Goal: Transaction & Acquisition: Book appointment/travel/reservation

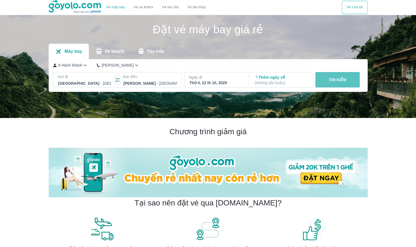
click at [343, 79] on p "TÌM KIẾM" at bounding box center [338, 79] width 18 height 5
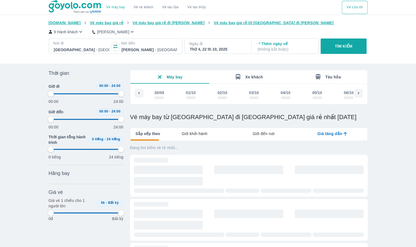
scroll to position [0, 559]
type input "97.9166666666667"
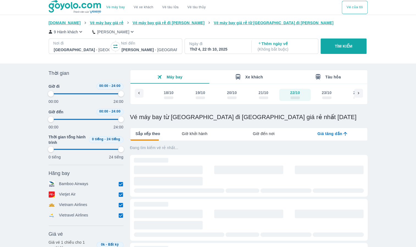
type input "97.9166666666667"
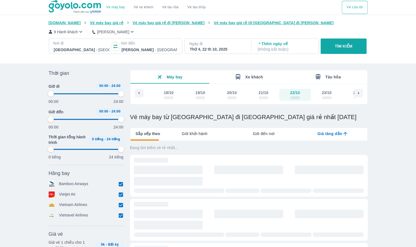
type input "97.9166666666667"
click at [78, 33] on icon "button" at bounding box center [81, 32] width 6 height 6
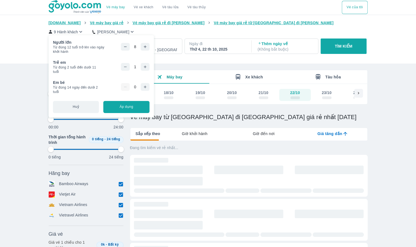
click at [391, 142] on div "Vé máy bay Vé xe khách Vé tàu lửa Vé tàu thủy Vé của tôi [DOMAIN_NAME] Vé máy b…" at bounding box center [208, 194] width 416 height 388
type input "97.9166666666667"
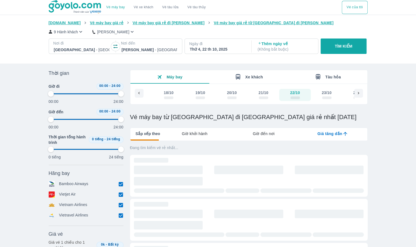
type input "97.9166666666667"
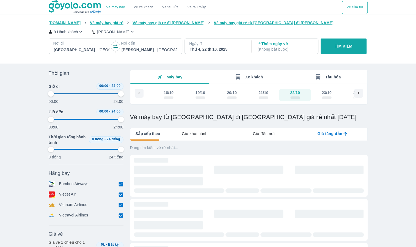
type input "97.9166666666667"
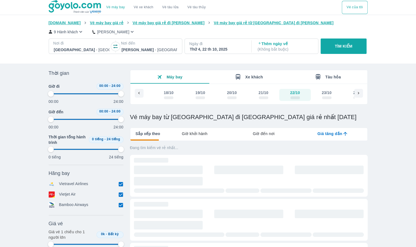
type input "97.9166666666667"
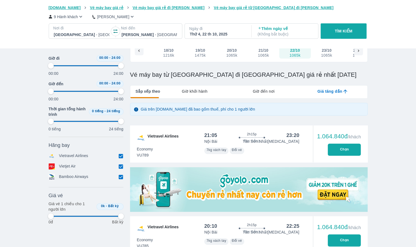
type input "97.9166666666667"
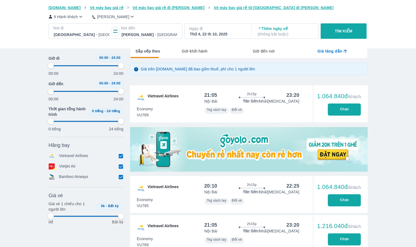
type input "97.9166666666667"
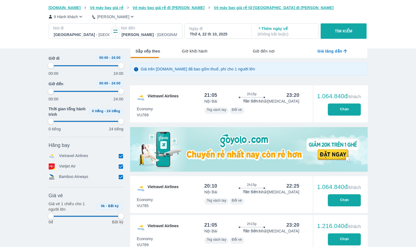
type input "97.9166666666667"
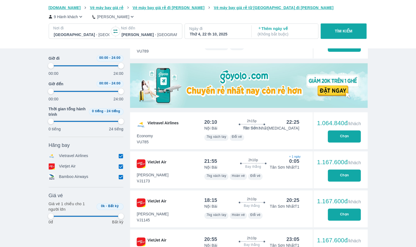
scroll to position [165, 0]
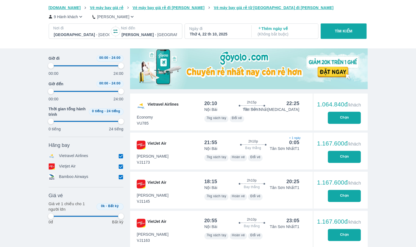
type input "97.9166666666667"
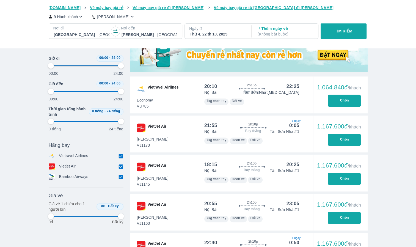
scroll to position [192, 0]
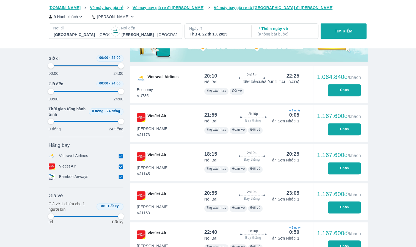
type input "97.9166666666667"
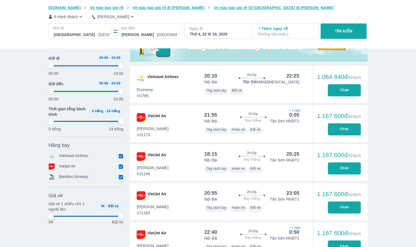
type input "97.9166666666667"
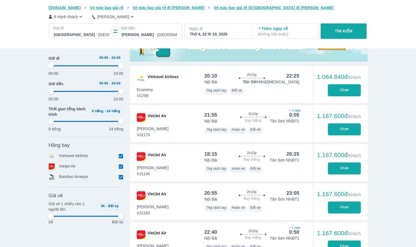
type input "97.9166666666667"
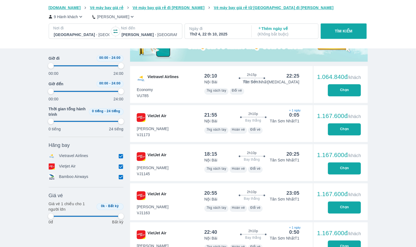
type input "97.9166666666667"
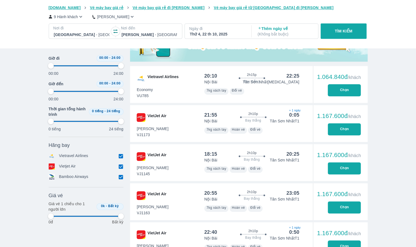
type input "97.9166666666667"
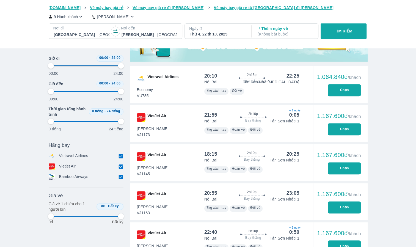
type input "97.9166666666667"
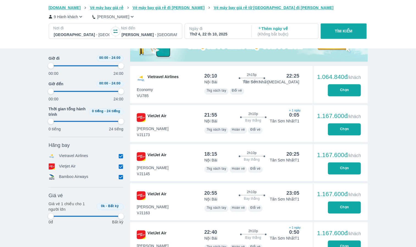
type input "97.9166666666667"
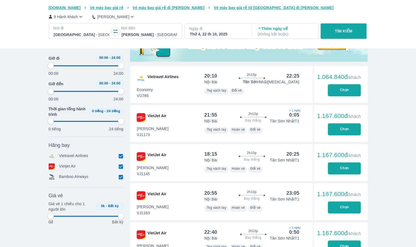
type input "97.9166666666667"
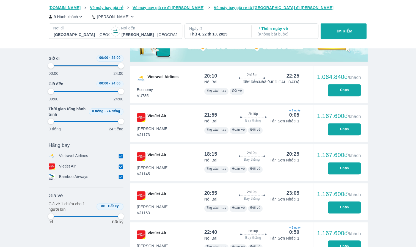
type input "97.9166666666667"
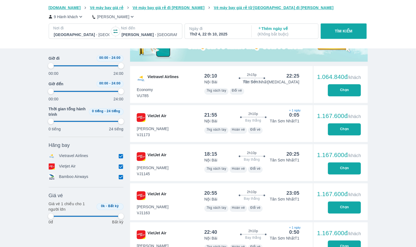
type input "97.9166666666667"
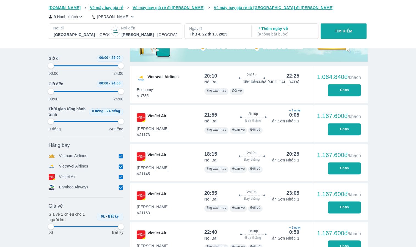
type input "97.9166666666667"
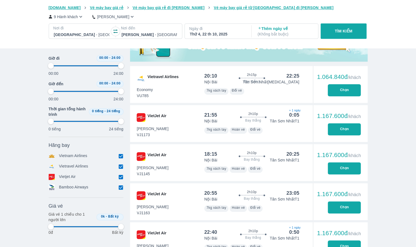
type input "97.9166666666667"
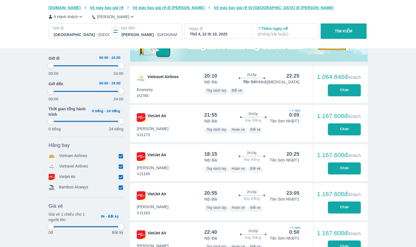
type input "97.9166666666667"
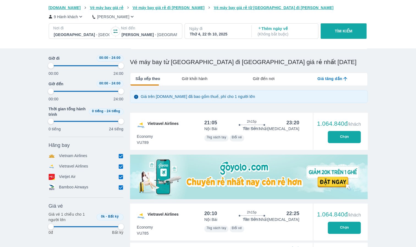
type input "97.9166666666667"
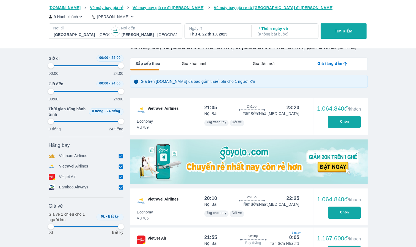
scroll to position [82, 0]
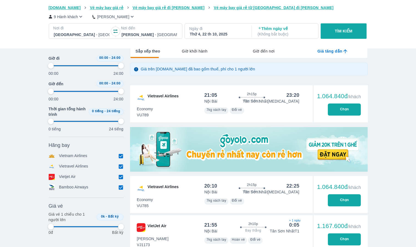
type input "97.9166666666667"
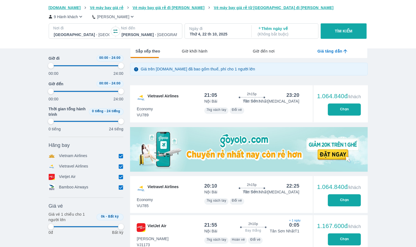
type input "97.9166666666667"
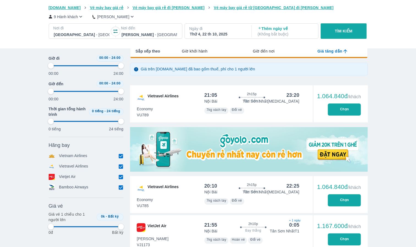
type input "97.9166666666667"
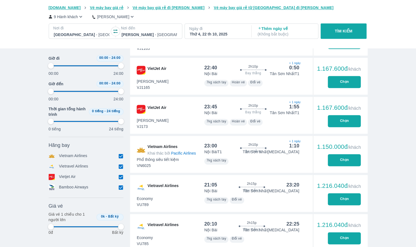
scroll to position [357, 0]
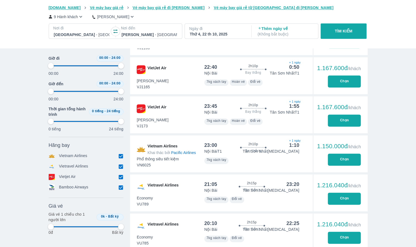
click at [120, 167] on input "checkbox" at bounding box center [120, 166] width 5 height 5
checkbox input "false"
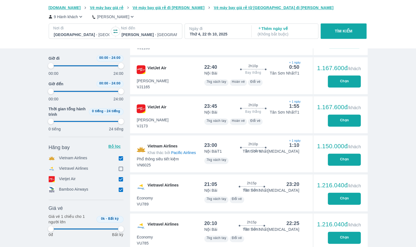
click at [120, 178] on input "checkbox" at bounding box center [120, 178] width 5 height 5
checkbox input "false"
click at [121, 190] on input "checkbox" at bounding box center [120, 189] width 5 height 5
checkbox input "false"
type input "97.9166666666667"
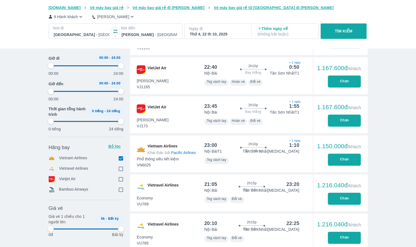
type input "97.9166666666667"
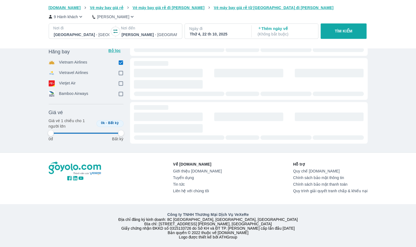
type input "97.9166666666667"
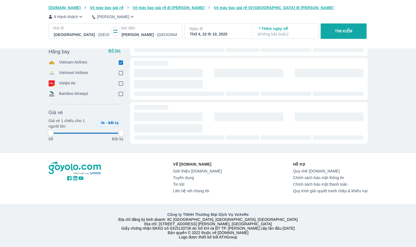
type input "97.9166666666667"
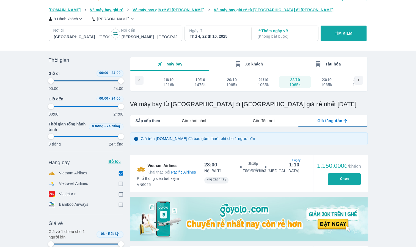
scroll to position [1, 0]
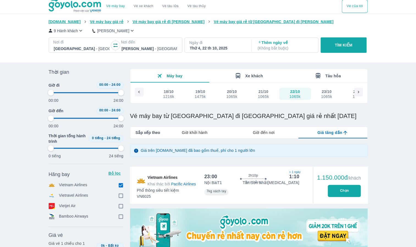
type input "97.9166666666667"
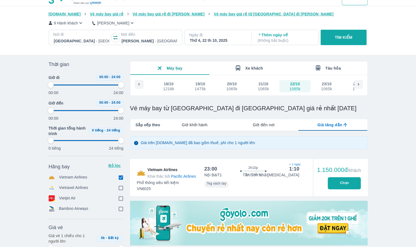
type input "97.9166666666667"
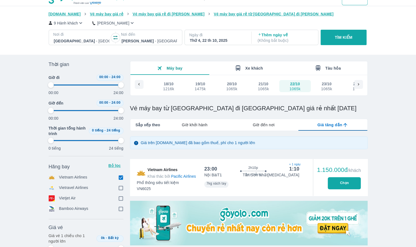
type input "97.9166666666667"
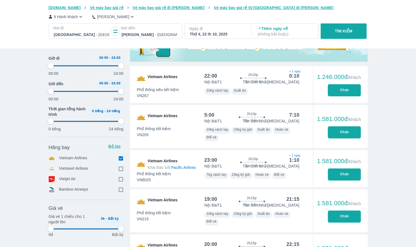
type input "97.9166666666667"
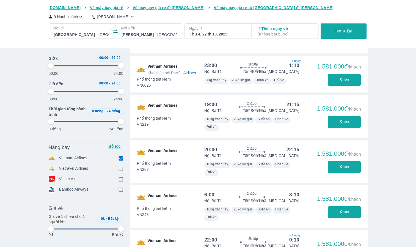
type input "97.9166666666667"
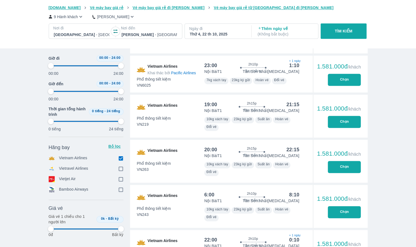
type input "97.9166666666667"
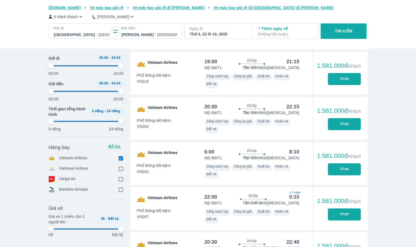
type input "97.9166666666667"
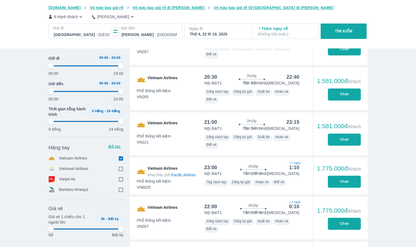
type input "97.9166666666667"
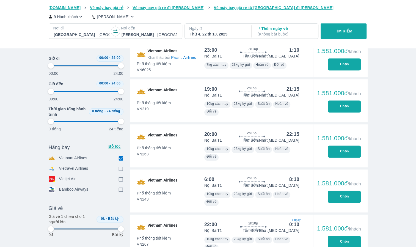
type input "97.9166666666667"
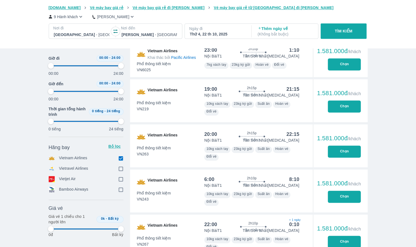
type input "97.9166666666667"
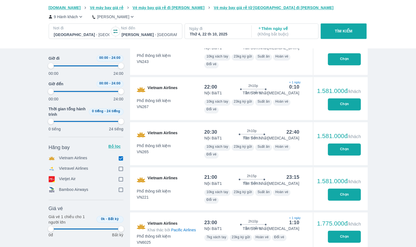
type input "97.9166666666667"
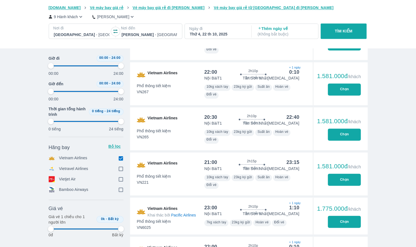
type input "97.9166666666667"
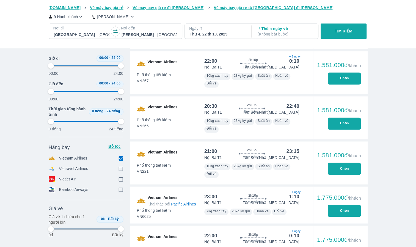
type input "97.9166666666667"
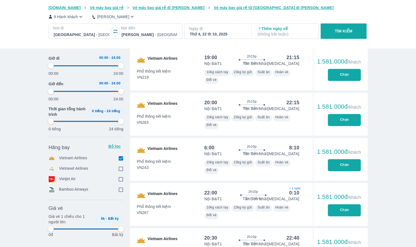
scroll to position [330, 0]
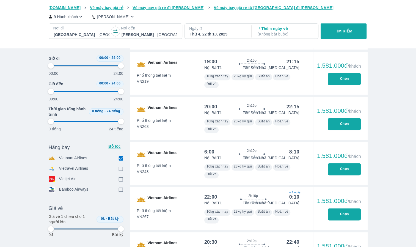
click at [121, 159] on input "checkbox" at bounding box center [120, 158] width 5 height 5
checkbox input "true"
type input "97.9166666666667"
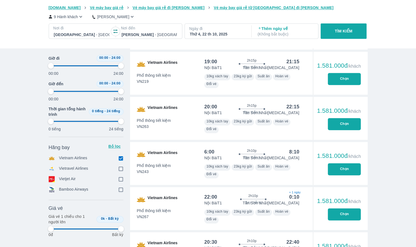
checkbox input "true"
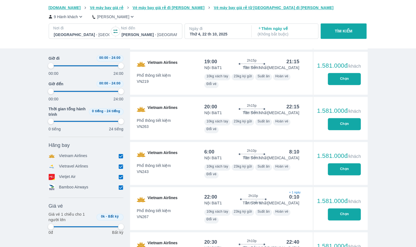
type input "97.9166666666667"
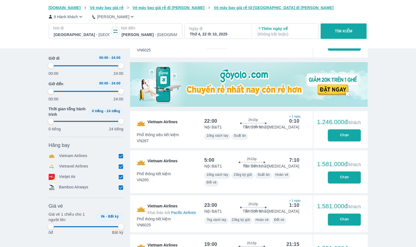
type input "97.9166666666667"
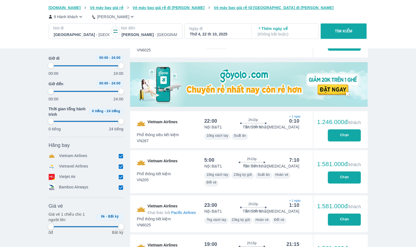
type input "97.9166666666667"
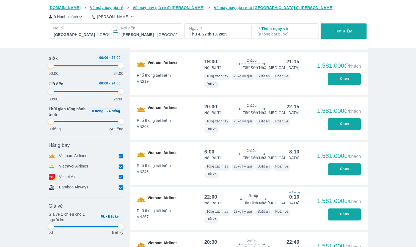
type input "97.9166666666667"
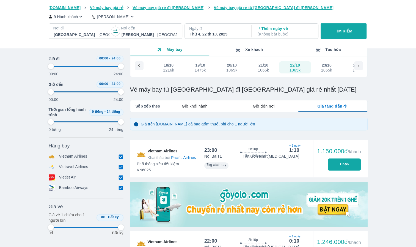
scroll to position [27, 0]
type input "97.9166666666667"
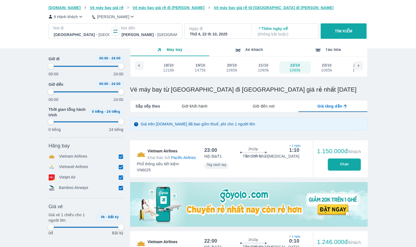
type input "97.9166666666667"
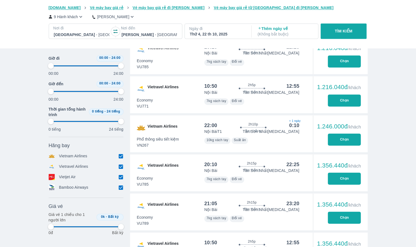
scroll to position [522, 0]
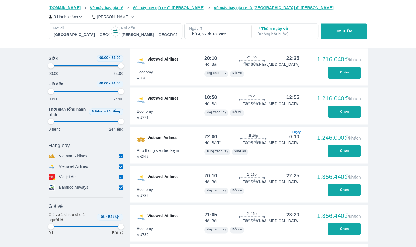
click at [219, 35] on div "Thứ 4, 22 th 10, 2025" at bounding box center [218, 33] width 56 height 5
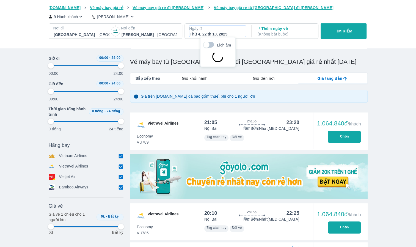
scroll to position [32, 0]
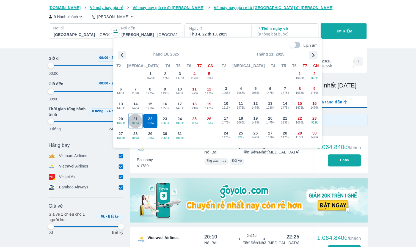
click at [136, 121] on span "1065k" at bounding box center [135, 123] width 14 height 4
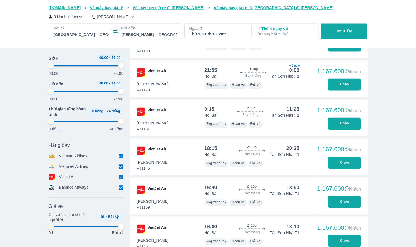
scroll to position [362, 0]
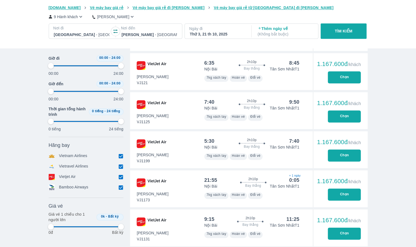
click at [75, 16] on p "9 Hành khách" at bounding box center [66, 16] width 24 height 5
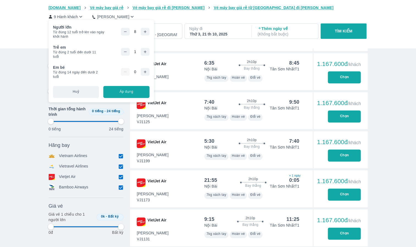
click at [124, 31] on icon "button" at bounding box center [125, 31] width 4 height 4
click at [127, 52] on icon "button" at bounding box center [125, 51] width 4 height 4
click at [125, 31] on icon "button" at bounding box center [125, 31] width 4 height 4
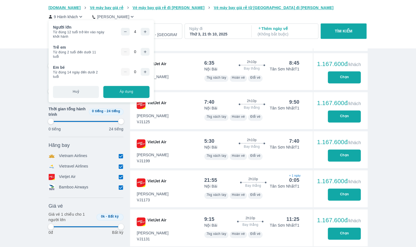
click at [125, 31] on icon "button" at bounding box center [125, 31] width 4 height 4
click at [125, 31] on div "1" at bounding box center [135, 32] width 29 height 8
click at [128, 92] on button "Áp dụng" at bounding box center [126, 92] width 46 height 12
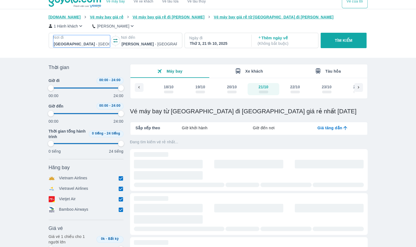
click at [79, 33] on div "1 Hành khách Phổ Thông Select is focused ,type to refine list, press Down to op…" at bounding box center [208, 36] width 319 height 33
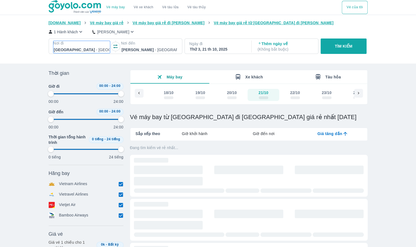
click at [85, 49] on div at bounding box center [82, 49] width 56 height 7
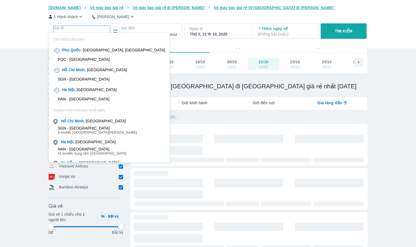
scroll to position [32, 0]
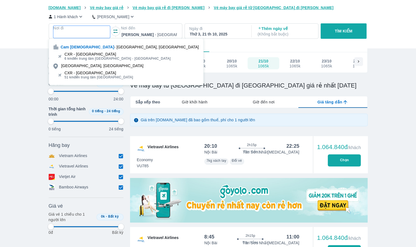
click at [94, 54] on div "CXR - [GEOGRAPHIC_DATA]" at bounding box center [117, 54] width 106 height 4
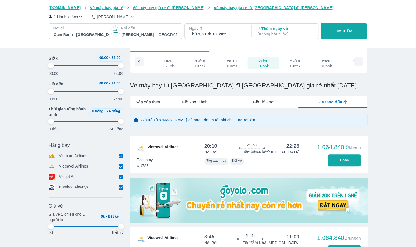
click at [148, 35] on div at bounding box center [150, 34] width 56 height 7
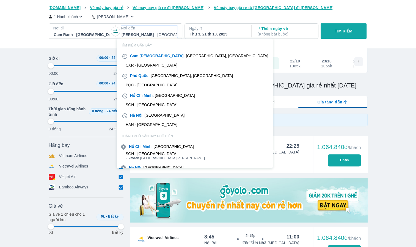
click at [342, 32] on p "TÌM KIẾM" at bounding box center [344, 30] width 18 height 5
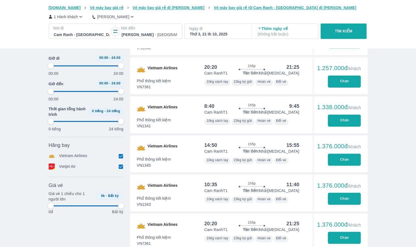
scroll to position [467, 0]
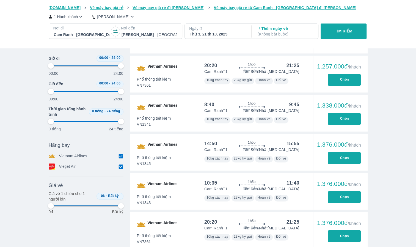
click at [200, 31] on p "Ngày đi" at bounding box center [217, 28] width 57 height 5
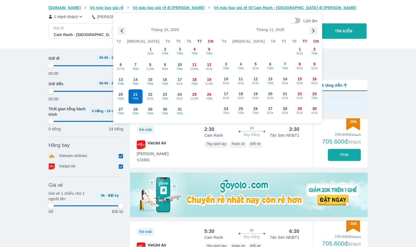
scroll to position [32, 0]
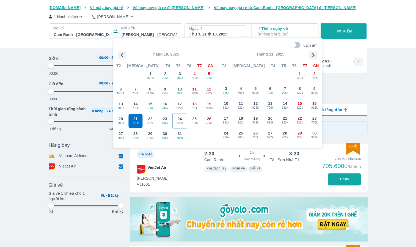
click at [176, 119] on div "24 922k" at bounding box center [180, 121] width 14 height 14
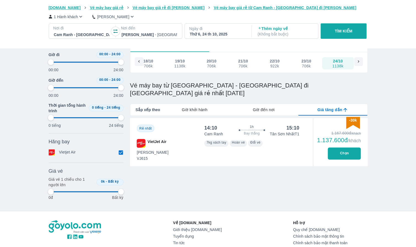
click at [79, 29] on p "Nơi đi" at bounding box center [81, 27] width 57 height 5
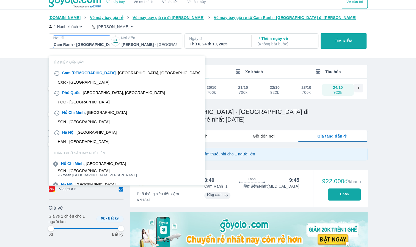
scroll to position [0, 0]
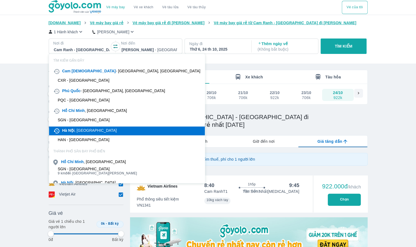
click at [91, 130] on div "[GEOGRAPHIC_DATA] , [GEOGRAPHIC_DATA]" at bounding box center [89, 130] width 54 height 5
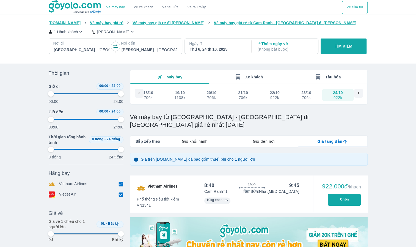
click at [68, 31] on p "1 Hành khách" at bounding box center [66, 31] width 24 height 5
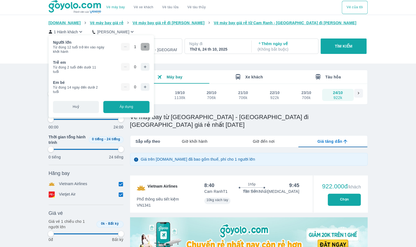
click at [142, 46] on button "button" at bounding box center [144, 47] width 9 height 8
click at [131, 107] on button "Áp dụng" at bounding box center [126, 107] width 46 height 12
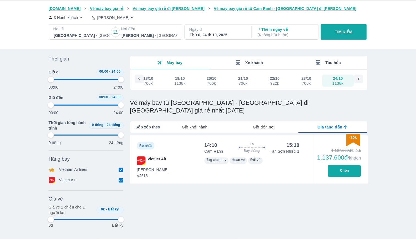
scroll to position [27, 0]
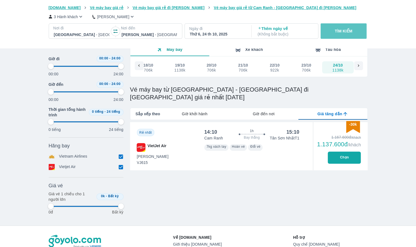
click at [338, 30] on p "TÌM KIẾM" at bounding box center [344, 30] width 18 height 5
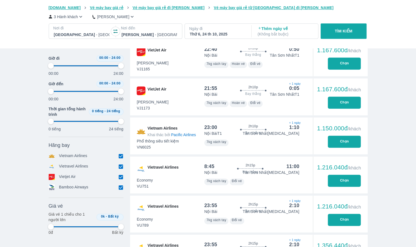
scroll to position [275, 0]
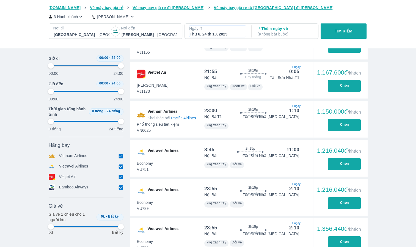
click at [211, 31] on p "Ngày đi" at bounding box center [217, 28] width 57 height 5
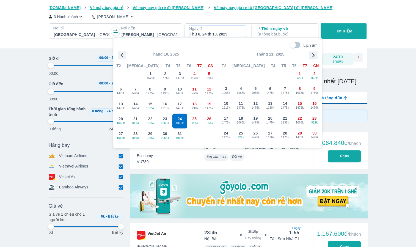
scroll to position [32, 0]
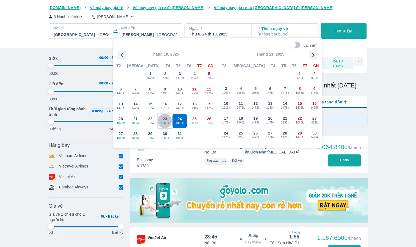
click at [167, 119] on span "23" at bounding box center [165, 118] width 4 height 5
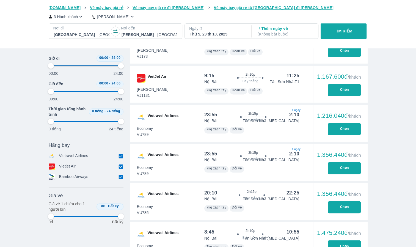
scroll to position [389, 0]
